Goal: Task Accomplishment & Management: Use online tool/utility

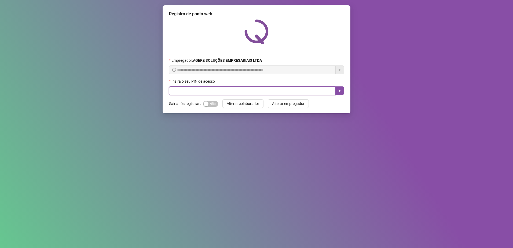
click at [245, 90] on input "text" at bounding box center [252, 90] width 167 height 9
type input "*****"
click at [341, 89] on icon "caret-right" at bounding box center [339, 90] width 4 height 4
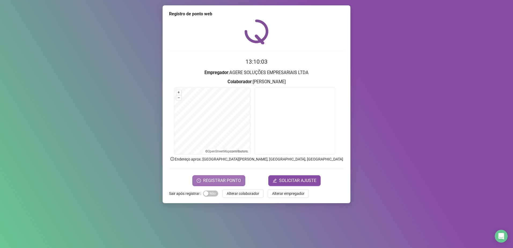
click at [234, 184] on button "REGISTRAR PONTO" at bounding box center [218, 180] width 53 height 11
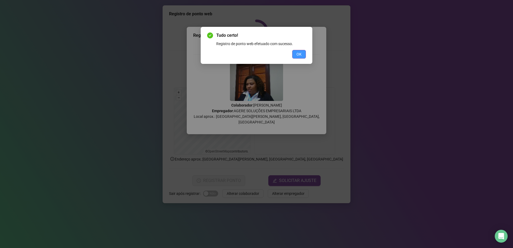
click at [304, 54] on button "OK" at bounding box center [299, 54] width 14 height 9
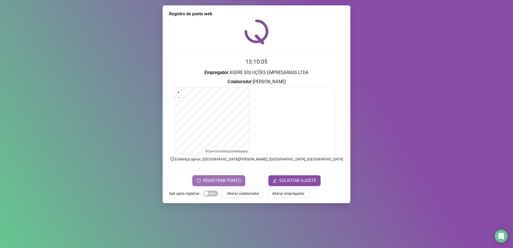
click at [209, 184] on button "REGISTRAR PONTO" at bounding box center [218, 180] width 53 height 11
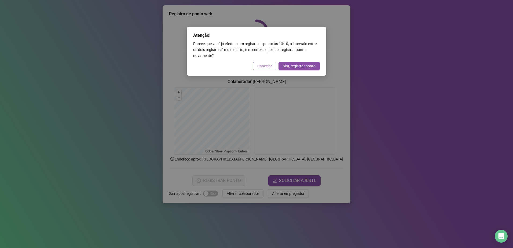
click at [262, 65] on span "Cancelar" at bounding box center [264, 66] width 15 height 6
